Goal: Obtain resource: Obtain resource

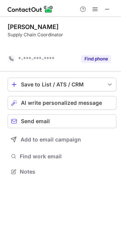
scroll to position [154, 121]
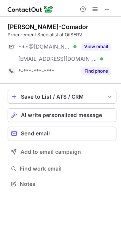
scroll to position [178, 121]
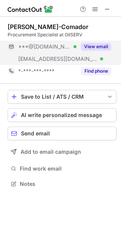
click at [90, 44] on button "View email" at bounding box center [96, 47] width 30 height 8
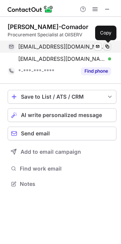
click at [109, 47] on span at bounding box center [108, 47] width 6 height 6
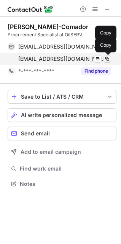
click at [107, 59] on span at bounding box center [108, 59] width 6 height 6
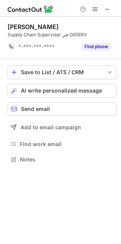
scroll to position [154, 121]
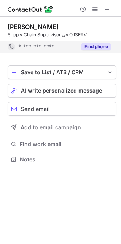
click at [99, 43] on button "Find phone" at bounding box center [96, 47] width 30 height 8
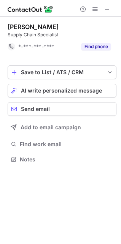
scroll to position [154, 121]
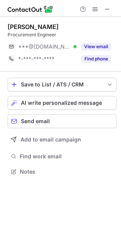
scroll to position [166, 121]
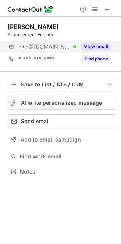
click at [94, 44] on button "View email" at bounding box center [96, 47] width 30 height 8
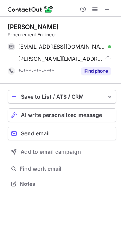
scroll to position [178, 121]
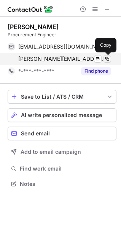
click at [108, 57] on span at bounding box center [108, 59] width 6 height 6
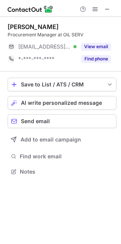
scroll to position [166, 121]
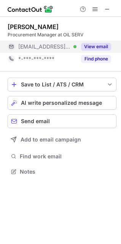
click at [94, 47] on button "View email" at bounding box center [96, 47] width 30 height 8
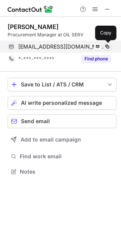
click at [107, 48] on span at bounding box center [108, 47] width 6 height 6
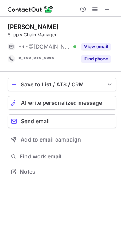
scroll to position [166, 121]
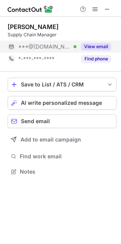
click at [100, 45] on button "View email" at bounding box center [96, 47] width 30 height 8
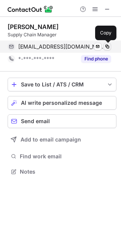
click at [108, 45] on span at bounding box center [108, 47] width 6 height 6
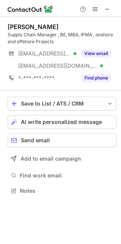
scroll to position [185, 121]
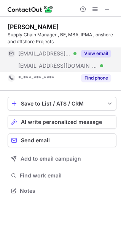
click at [88, 51] on button "View email" at bounding box center [96, 54] width 30 height 8
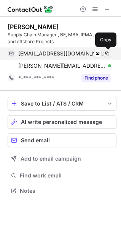
click at [109, 52] on span at bounding box center [108, 53] width 6 height 6
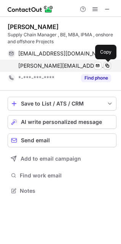
click at [108, 67] on span at bounding box center [108, 66] width 6 height 6
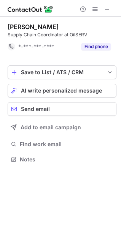
scroll to position [154, 121]
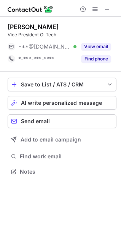
scroll to position [166, 121]
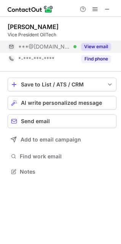
click at [87, 47] on button "View email" at bounding box center [96, 47] width 30 height 8
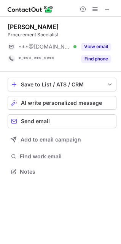
scroll to position [166, 121]
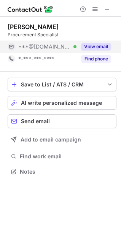
click at [102, 44] on button "View email" at bounding box center [96, 47] width 30 height 8
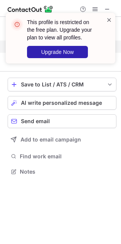
click at [110, 21] on span at bounding box center [110, 20] width 6 height 8
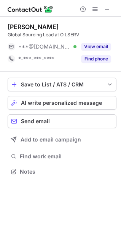
scroll to position [166, 121]
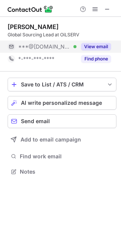
click at [97, 46] on button "View email" at bounding box center [96, 47] width 30 height 8
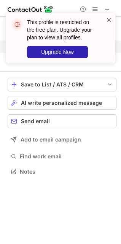
click at [111, 17] on span at bounding box center [110, 20] width 6 height 8
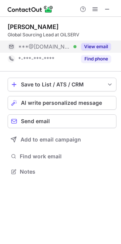
click at [100, 45] on button "View email" at bounding box center [96, 47] width 30 height 8
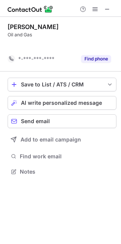
scroll to position [154, 121]
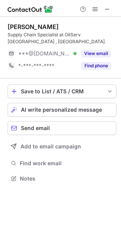
scroll to position [166, 121]
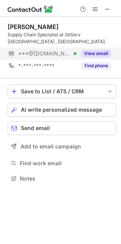
click at [102, 50] on button "View email" at bounding box center [96, 54] width 30 height 8
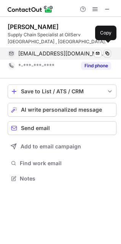
click at [109, 50] on span at bounding box center [108, 53] width 6 height 6
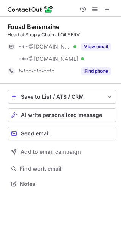
scroll to position [178, 121]
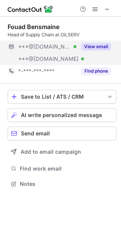
click at [95, 44] on button "View email" at bounding box center [96, 47] width 30 height 8
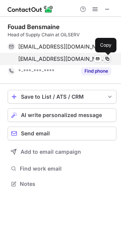
click at [107, 58] on span at bounding box center [108, 59] width 6 height 6
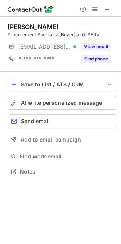
scroll to position [166, 121]
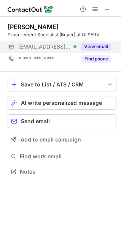
click at [99, 47] on button "View email" at bounding box center [96, 47] width 30 height 8
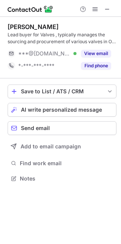
scroll to position [173, 121]
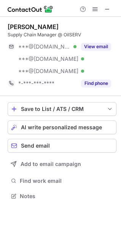
scroll to position [191, 121]
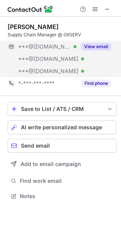
click at [94, 47] on button "View email" at bounding box center [96, 47] width 30 height 8
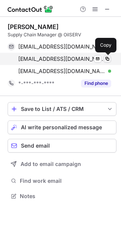
click at [108, 60] on span at bounding box center [108, 59] width 6 height 6
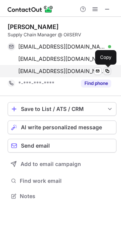
click at [107, 73] on span at bounding box center [108, 71] width 6 height 6
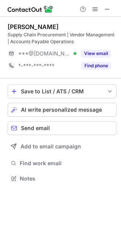
scroll to position [173, 121]
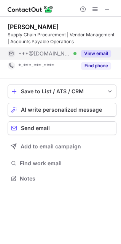
click at [105, 52] on button "View email" at bounding box center [96, 54] width 30 height 8
